Goal: Information Seeking & Learning: Learn about a topic

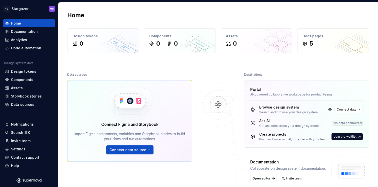
scroll to position [50, 0]
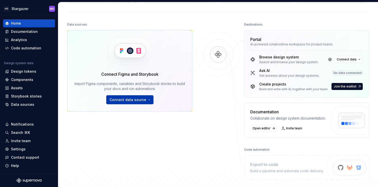
click at [132, 100] on span "Connect data source" at bounding box center [128, 99] width 37 height 5
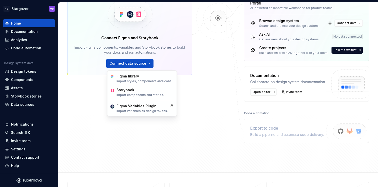
scroll to position [81, 0]
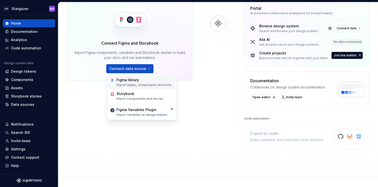
click at [160, 83] on div "Figma library Import styles, components and icons." at bounding box center [145, 82] width 56 height 10
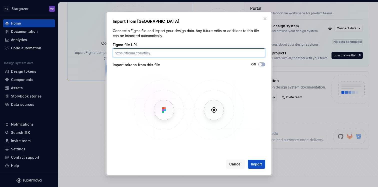
paste input "[URL][DOMAIN_NAME]"
type input "[URL][DOMAIN_NAME]"
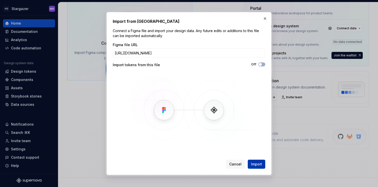
scroll to position [0, 0]
click at [255, 163] on span "Import" at bounding box center [256, 163] width 11 height 5
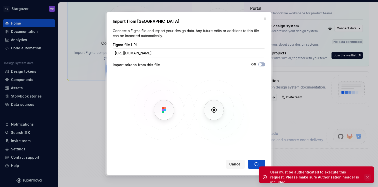
click at [368, 175] on button "button" at bounding box center [367, 176] width 7 height 7
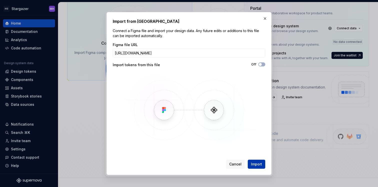
click at [257, 163] on span "Import" at bounding box center [256, 163] width 11 height 5
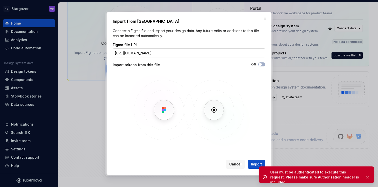
click at [225, 55] on input "[URL][DOMAIN_NAME]" at bounding box center [189, 52] width 153 height 9
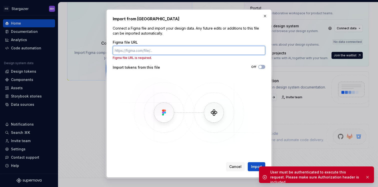
paste input "https://www.figma.com/design/weBZWS0AkS7HZ5XcG8sVOR/Core-5.23.0?m=auto&node-id=…"
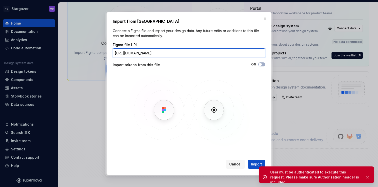
scroll to position [0, 69]
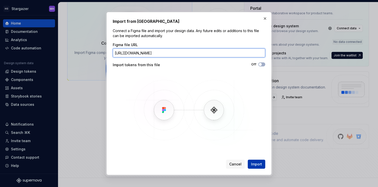
type input "https://www.figma.com/design/weBZWS0AkS7HZ5XcG8sVOR/Core-5.23.0?m=auto&node-id=…"
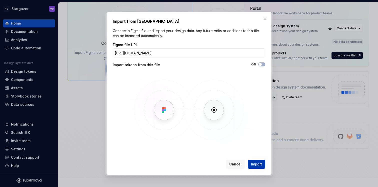
click at [256, 161] on span "Import" at bounding box center [256, 163] width 11 height 5
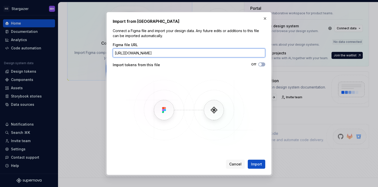
click at [240, 54] on input "https://www.figma.com/design/weBZWS0AkS7HZ5XcG8sVOR/Core-5.23.0?m=auto&node-id=…" at bounding box center [189, 52] width 153 height 9
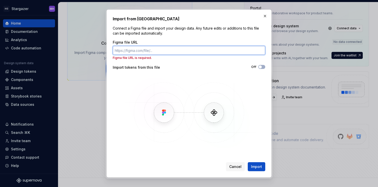
paste input "[URL][DOMAIN_NAME]"
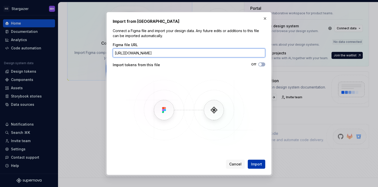
type input "[URL][DOMAIN_NAME]"
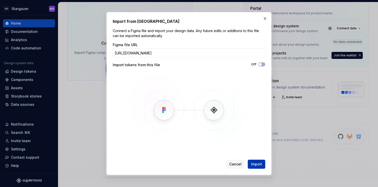
scroll to position [0, 0]
click at [256, 164] on span "Import" at bounding box center [256, 163] width 11 height 5
click at [263, 21] on button "button" at bounding box center [265, 18] width 7 height 7
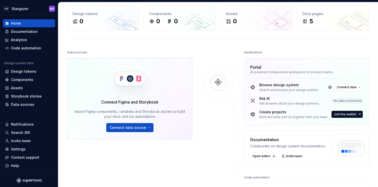
scroll to position [23, 0]
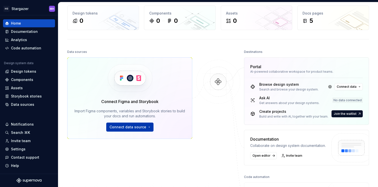
click at [142, 125] on span "Connect data source" at bounding box center [128, 126] width 37 height 5
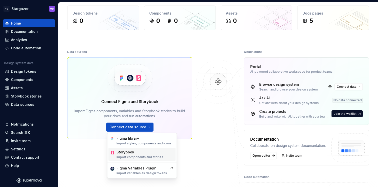
click at [128, 154] on div "Storybook" at bounding box center [126, 151] width 18 height 5
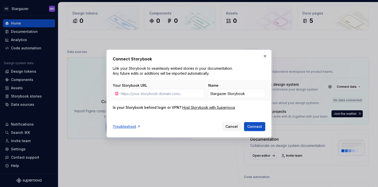
click at [232, 121] on div "Troubleshoot Cancel Connect" at bounding box center [189, 125] width 153 height 11
click at [231, 124] on span "Cancel" at bounding box center [232, 126] width 12 height 5
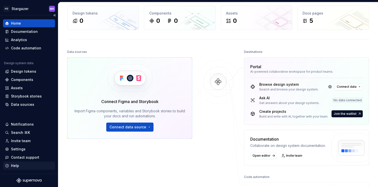
click at [16, 165] on div "Help" at bounding box center [15, 165] width 8 height 5
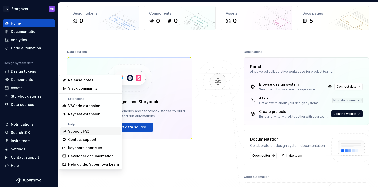
click at [84, 130] on div "Support FAQ" at bounding box center [78, 131] width 21 height 5
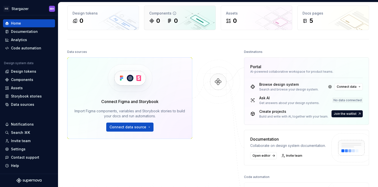
click at [196, 18] on div "0 0" at bounding box center [179, 21] width 61 height 8
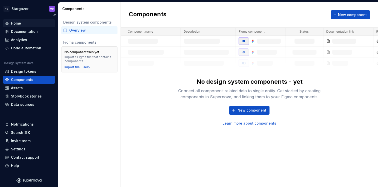
click at [16, 23] on div "Home" at bounding box center [16, 23] width 10 height 5
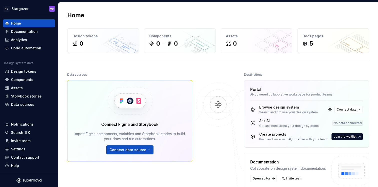
click at [130, 106] on img at bounding box center [129, 100] width 61 height 41
click at [132, 149] on span "Connect data source" at bounding box center [128, 149] width 37 height 5
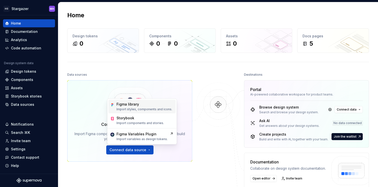
click at [138, 106] on div "Figma library" at bounding box center [128, 104] width 23 height 5
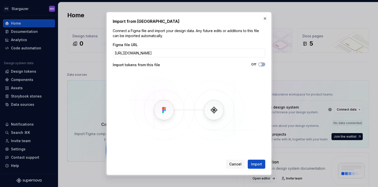
scroll to position [0, 70]
type input "[URL][DOMAIN_NAME]"
click at [255, 164] on span "Import" at bounding box center [256, 163] width 11 height 5
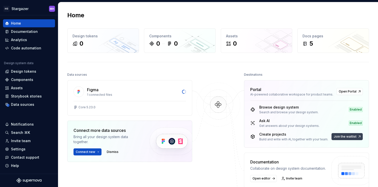
click at [344, 136] on span "Join the waitlist" at bounding box center [345, 136] width 23 height 4
click at [346, 137] on span "Join the waitlist" at bounding box center [345, 136] width 23 height 4
click at [270, 135] on div "Create projects" at bounding box center [293, 134] width 69 height 5
click at [337, 136] on span "Join the waitlist" at bounding box center [345, 136] width 23 height 4
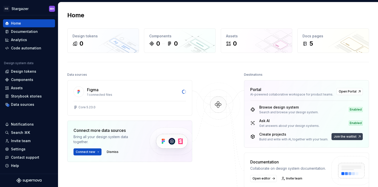
click at [337, 136] on span "Join the waitlist" at bounding box center [345, 136] width 23 height 4
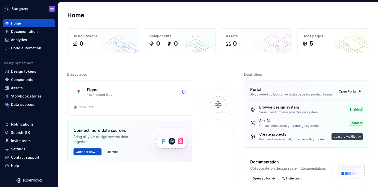
click at [337, 136] on span "Join the waitlist" at bounding box center [345, 136] width 23 height 4
click at [351, 138] on span "Join the waitlist" at bounding box center [345, 136] width 23 height 4
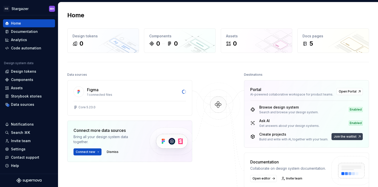
click at [351, 138] on span "Join the waitlist" at bounding box center [345, 136] width 23 height 4
click at [350, 138] on span "Join the waitlist" at bounding box center [345, 136] width 23 height 4
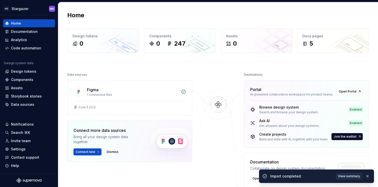
click at [348, 176] on span "View summary" at bounding box center [349, 176] width 22 height 4
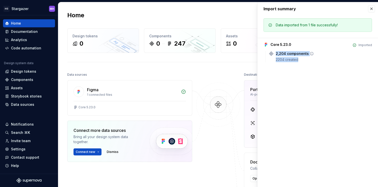
drag, startPoint x: 277, startPoint y: 54, endPoint x: 308, endPoint y: 61, distance: 32.3
click at [308, 61] on div "2,204 components 2204 created" at bounding box center [324, 56] width 96 height 11
click at [306, 61] on div "2204 created" at bounding box center [324, 59] width 96 height 5
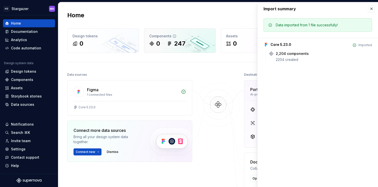
click at [168, 39] on div "Components 0 247" at bounding box center [179, 41] width 71 height 24
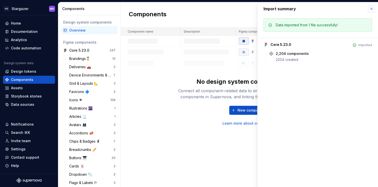
click at [372, 8] on button "button" at bounding box center [371, 8] width 7 height 7
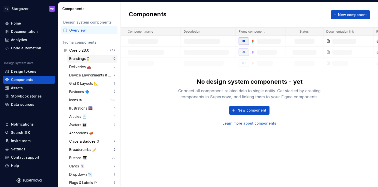
click at [77, 57] on div "Brandings🥇" at bounding box center [80, 58] width 23 height 5
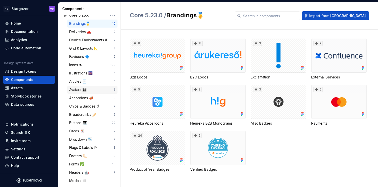
scroll to position [38, 0]
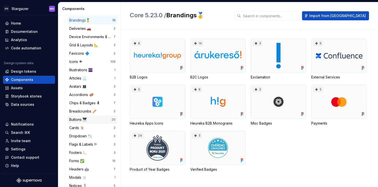
click at [75, 121] on div "Buttons 🎹" at bounding box center [79, 119] width 20 height 5
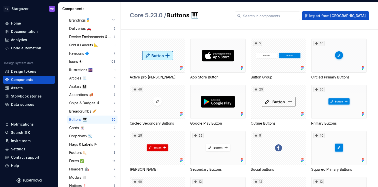
click at [321, 97] on div "50" at bounding box center [339, 102] width 56 height 34
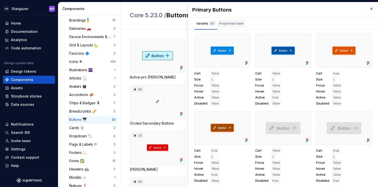
click at [222, 24] on div "Properties table" at bounding box center [231, 23] width 24 height 5
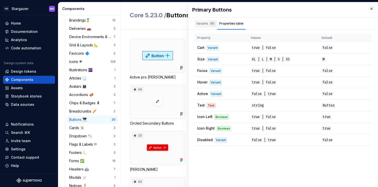
click at [202, 26] on div "Variants 50" at bounding box center [205, 24] width 23 height 8
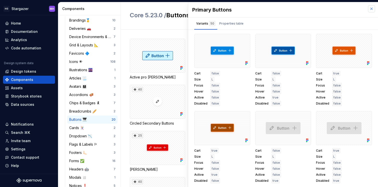
click at [370, 10] on button "button" at bounding box center [371, 8] width 7 height 7
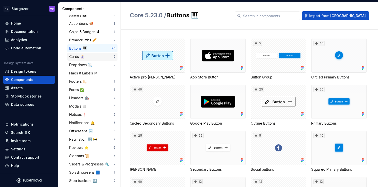
scroll to position [111, 0]
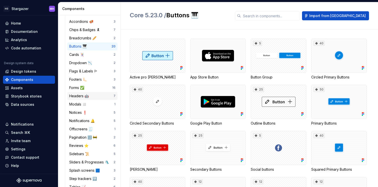
click at [76, 93] on div "Headers 🤖" at bounding box center [80, 95] width 22 height 5
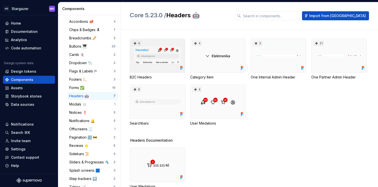
click at [157, 42] on div "4" at bounding box center [158, 56] width 56 height 34
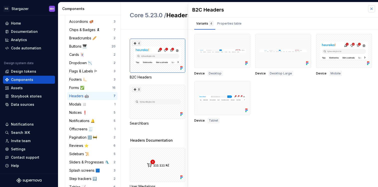
click at [370, 8] on button "button" at bounding box center [371, 8] width 7 height 7
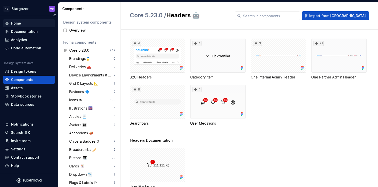
click at [19, 24] on div "Home" at bounding box center [16, 23] width 10 height 5
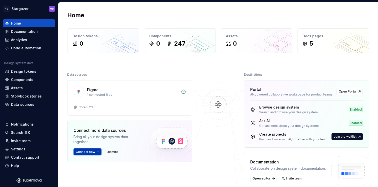
click at [89, 153] on span "Connect new" at bounding box center [86, 152] width 20 height 4
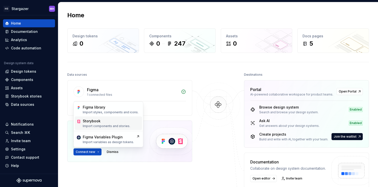
click at [105, 125] on p "Import components and stories." at bounding box center [107, 126] width 48 height 4
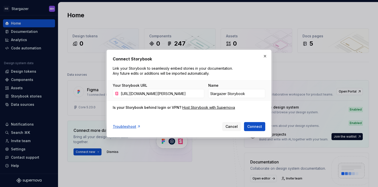
scroll to position [0, 87]
type input "[URL][DOMAIN_NAME][PERSON_NAME]"
click at [255, 127] on span "Connect" at bounding box center [254, 126] width 15 height 5
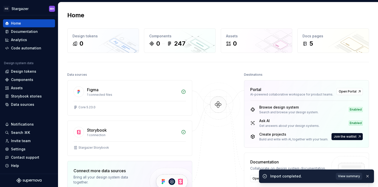
click at [354, 175] on span "View summary" at bounding box center [349, 176] width 22 height 4
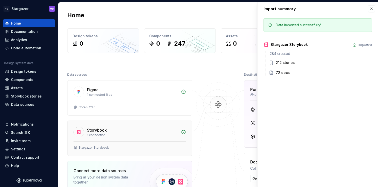
click at [106, 125] on div "Storybook 1 connection" at bounding box center [130, 131] width 125 height 21
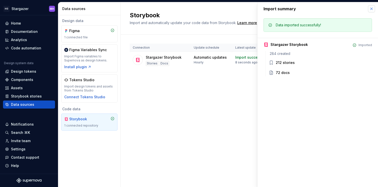
click at [370, 10] on button "button" at bounding box center [371, 8] width 7 height 7
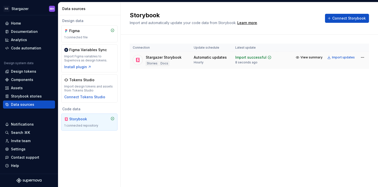
click at [155, 57] on div "Stargazer Storybook" at bounding box center [164, 57] width 36 height 5
click at [150, 62] on div "Stories" at bounding box center [152, 63] width 13 height 5
click at [157, 66] on td "Stargazer Storybook Stories Docs" at bounding box center [160, 60] width 61 height 17
click at [167, 66] on td "Stargazer Storybook Stories Docs" at bounding box center [160, 60] width 61 height 17
click at [149, 63] on div "Stories" at bounding box center [152, 63] width 13 height 5
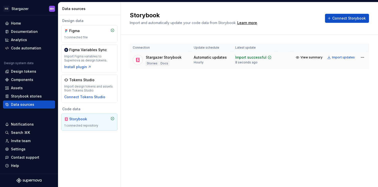
click at [141, 63] on div at bounding box center [138, 60] width 10 height 10
click at [22, 25] on div "Home" at bounding box center [29, 23] width 48 height 5
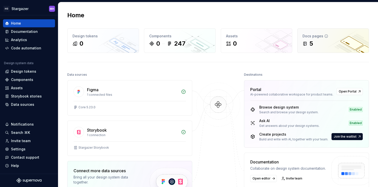
click at [326, 44] on div "5" at bounding box center [333, 44] width 61 height 8
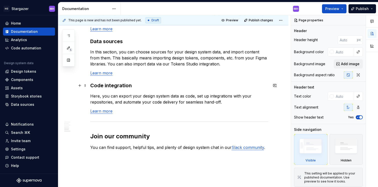
scroll to position [439, 0]
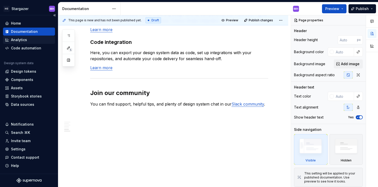
click at [15, 41] on div "Analytics" at bounding box center [19, 39] width 16 height 5
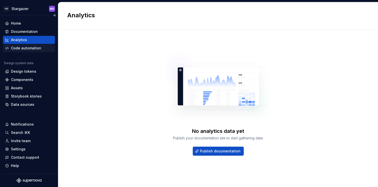
click at [26, 46] on div "Code automation" at bounding box center [26, 48] width 30 height 5
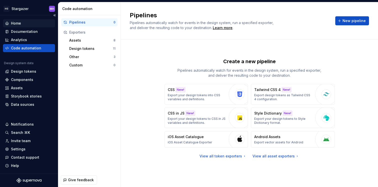
click at [17, 22] on div "Home" at bounding box center [16, 23] width 10 height 5
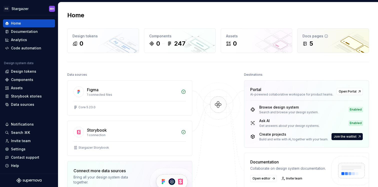
click at [361, 40] on div "5" at bounding box center [333, 44] width 61 height 8
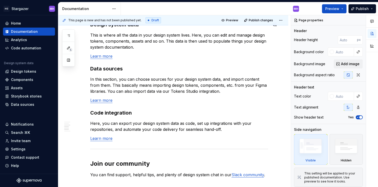
scroll to position [439, 0]
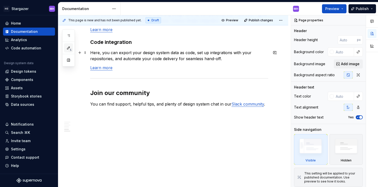
click at [69, 49] on span "5" at bounding box center [71, 50] width 4 height 4
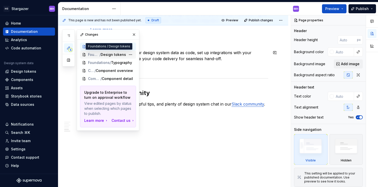
click at [114, 57] on span "Design tokens" at bounding box center [113, 54] width 25 height 5
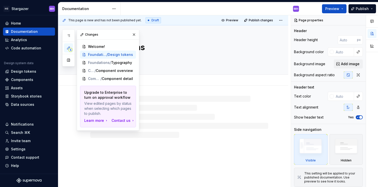
click at [186, 55] on textarea at bounding box center [178, 58] width 178 height 8
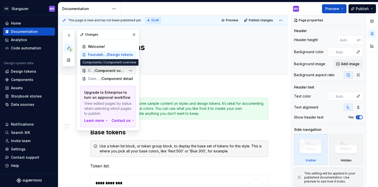
click at [118, 72] on span "Component overview" at bounding box center [110, 70] width 31 height 5
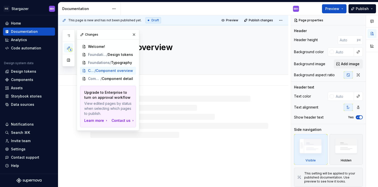
click at [193, 72] on div "Component overview" at bounding box center [179, 49] width 178 height 49
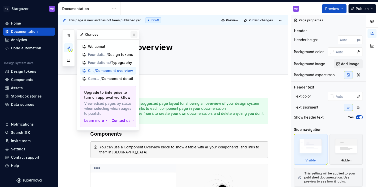
click at [134, 36] on button "button" at bounding box center [134, 34] width 7 height 7
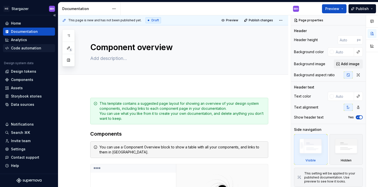
click at [35, 50] on div "Code automation" at bounding box center [26, 48] width 30 height 5
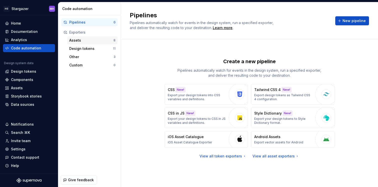
click at [81, 39] on div "Assets" at bounding box center [91, 40] width 44 height 5
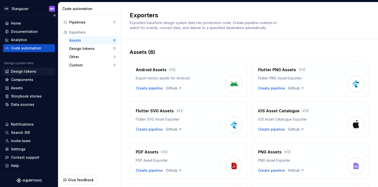
click at [28, 71] on div "Design tokens" at bounding box center [23, 71] width 25 height 5
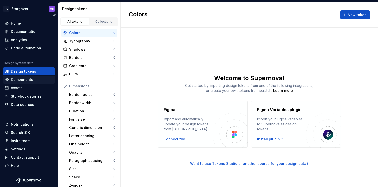
click at [27, 77] on div "Components" at bounding box center [29, 80] width 52 height 8
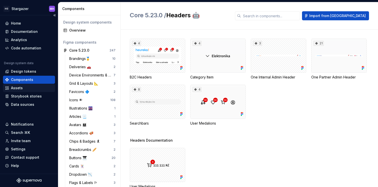
click at [28, 88] on div "Assets" at bounding box center [29, 87] width 48 height 5
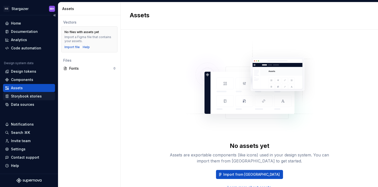
click at [31, 95] on div "Storybook stories" at bounding box center [26, 96] width 31 height 5
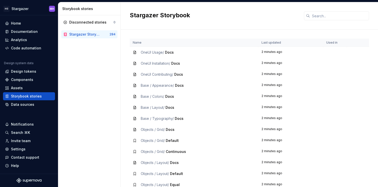
click at [168, 109] on span "Docs" at bounding box center [170, 107] width 9 height 4
click at [156, 108] on span "Base / Layout /" at bounding box center [153, 107] width 24 height 4
click at [142, 107] on span "Base / Layout /" at bounding box center [153, 107] width 24 height 4
click at [130, 108] on div "Name Last updated Used in OneUI Usage / Docs 2 minutes ago OneUI Installation /…" at bounding box center [249, 108] width 257 height 157
click at [138, 107] on div "Base / Layout / Docs" at bounding box center [194, 107] width 123 height 5
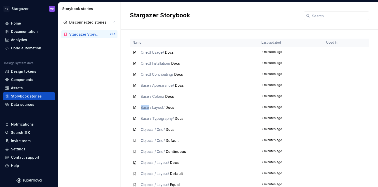
click at [138, 107] on div "Base / Layout / Docs" at bounding box center [194, 107] width 123 height 5
click at [177, 107] on div "Base / Layout / Docs" at bounding box center [194, 107] width 123 height 5
click at [184, 107] on div "Base / Layout / Docs" at bounding box center [194, 107] width 123 height 5
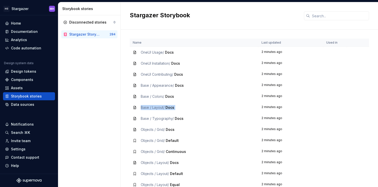
click at [184, 107] on div "Base / Layout / Docs" at bounding box center [194, 107] width 123 height 5
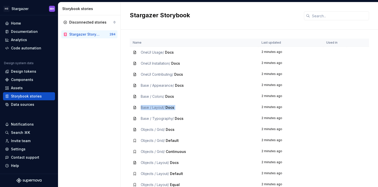
click at [184, 107] on div "Base / Layout / Docs" at bounding box center [194, 107] width 123 height 5
click at [271, 125] on td "2 minutes ago" at bounding box center [291, 129] width 65 height 11
click at [292, 119] on td "2 minutes ago" at bounding box center [291, 118] width 65 height 11
click at [273, 119] on td "2 minutes ago" at bounding box center [291, 118] width 65 height 11
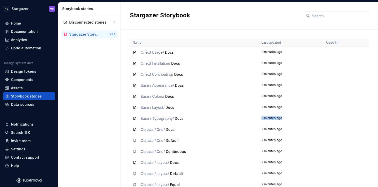
click at [273, 119] on td "2 minutes ago" at bounding box center [291, 118] width 65 height 11
click at [26, 104] on div "Data sources" at bounding box center [22, 104] width 23 height 5
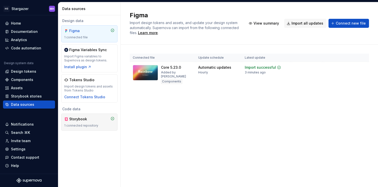
click at [93, 122] on div "Storybook 1 connected repository" at bounding box center [89, 121] width 50 height 11
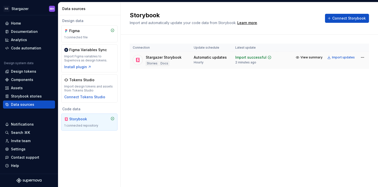
click at [151, 57] on div "Stargazer Storybook" at bounding box center [164, 57] width 36 height 5
click at [151, 63] on div "Stories" at bounding box center [152, 63] width 13 height 5
click at [191, 58] on td "Stargazer Storybook Stories Docs" at bounding box center [160, 60] width 61 height 17
click at [28, 120] on div "Notifications" at bounding box center [29, 124] width 52 height 8
click at [20, 131] on html "HG Stargazer MH Home Documentation Analytics Code automation Design system data…" at bounding box center [189, 93] width 378 height 187
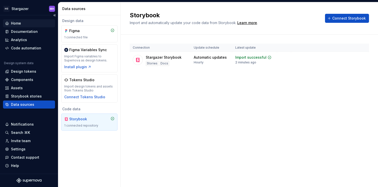
click at [17, 20] on div "Home" at bounding box center [29, 23] width 52 height 8
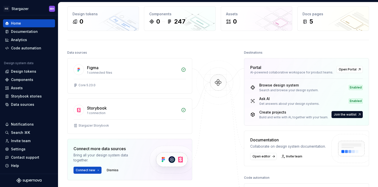
scroll to position [23, 0]
click at [344, 69] on span "Open Portal" at bounding box center [348, 69] width 18 height 4
click at [340, 112] on span "Join the waitlist" at bounding box center [345, 114] width 23 height 4
click at [294, 116] on div "Build and write with AI, together with your team." at bounding box center [293, 117] width 69 height 4
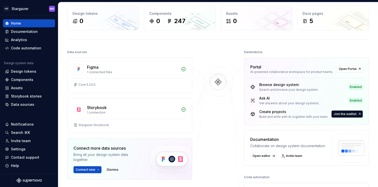
click at [283, 115] on div "Build and write with AI, together with your team." at bounding box center [293, 117] width 69 height 4
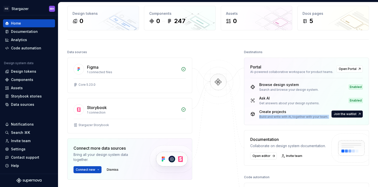
drag, startPoint x: 283, startPoint y: 115, endPoint x: 277, endPoint y: 115, distance: 5.8
click at [282, 115] on div "Build and write with AI, together with your team." at bounding box center [293, 117] width 69 height 4
click at [277, 115] on div "Build and write with AI, together with your team." at bounding box center [293, 117] width 69 height 4
drag, startPoint x: 277, startPoint y: 115, endPoint x: 272, endPoint y: 115, distance: 5.3
click at [277, 115] on div "Build and write with AI, together with your team." at bounding box center [293, 117] width 69 height 4
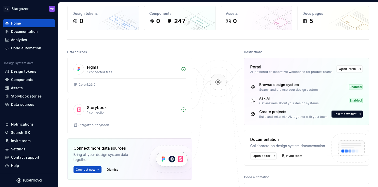
click at [272, 115] on div "Build and write with AI, together with your team." at bounding box center [293, 117] width 69 height 4
drag, startPoint x: 272, startPoint y: 115, endPoint x: 339, endPoint y: 118, distance: 67.9
click at [339, 118] on div "Create projects Build and write with AI, together with your team. Join the wait…" at bounding box center [306, 114] width 113 height 10
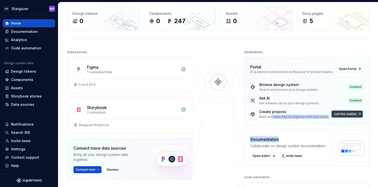
click at [341, 117] on button "Join the waitlist" at bounding box center [347, 113] width 31 height 7
drag, startPoint x: 341, startPoint y: 117, endPoint x: 158, endPoint y: 87, distance: 185.5
click at [340, 117] on button "Join the waitlist" at bounding box center [347, 113] width 31 height 7
click at [23, 29] on div "Documentation" at bounding box center [24, 31] width 27 height 5
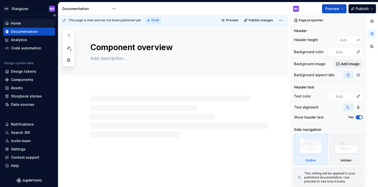
type textarea "*"
click at [18, 22] on div "Home" at bounding box center [16, 23] width 10 height 5
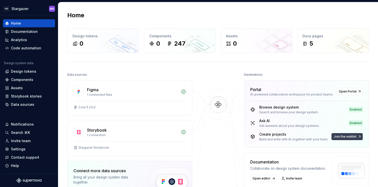
click at [351, 136] on span "Join the waitlist" at bounding box center [345, 136] width 23 height 4
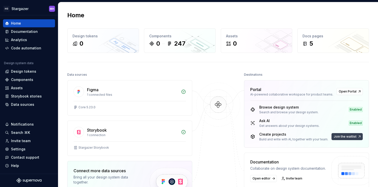
click at [351, 136] on span "Join the waitlist" at bounding box center [345, 136] width 23 height 4
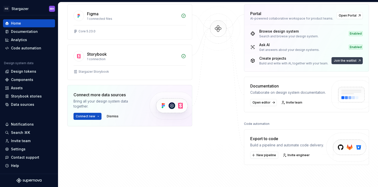
scroll to position [81, 0]
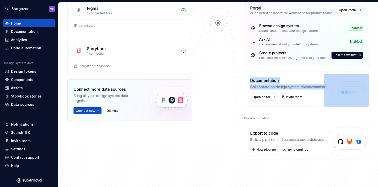
drag, startPoint x: 251, startPoint y: 83, endPoint x: 305, endPoint y: 104, distance: 57.7
click at [305, 105] on div "Documentation Collaborate on design system documentation. Open editor Invite te…" at bounding box center [306, 89] width 125 height 36
click at [302, 101] on div at bounding box center [302, 101] width 0 height 0
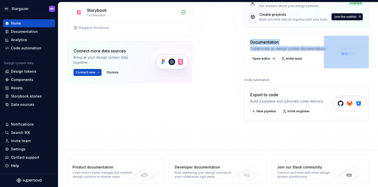
scroll to position [126, 0]
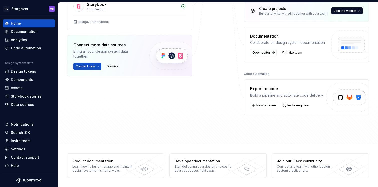
click at [126, 119] on div "Data sources Figma 1 connected files Core 5.23.0 Storybook 1 connection Stargaz…" at bounding box center [218, 39] width 302 height 189
